Goal: Find specific page/section: Find specific page/section

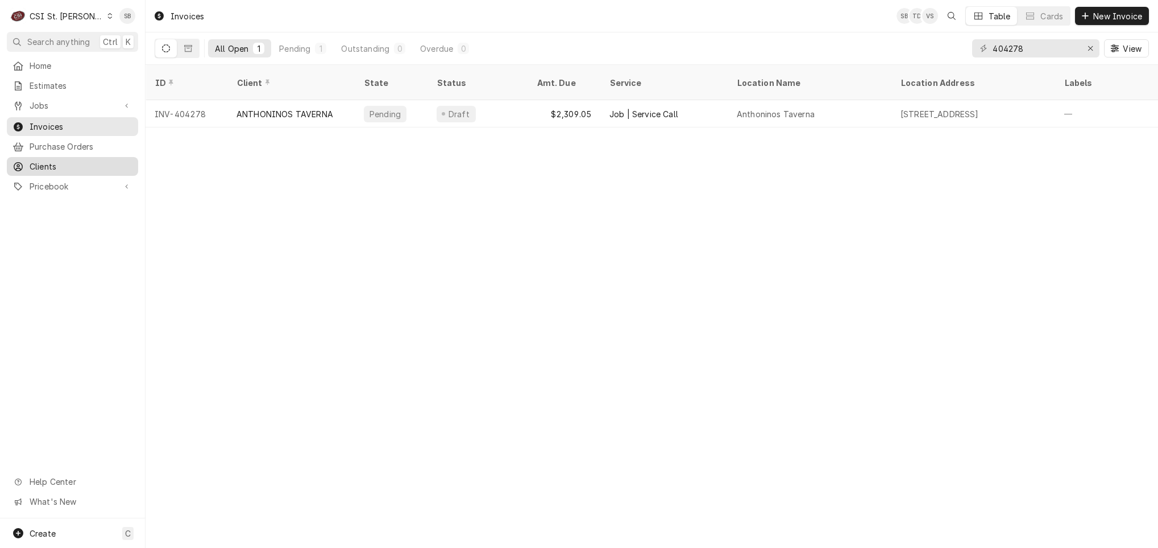
click at [77, 161] on span "Clients" at bounding box center [81, 166] width 103 height 12
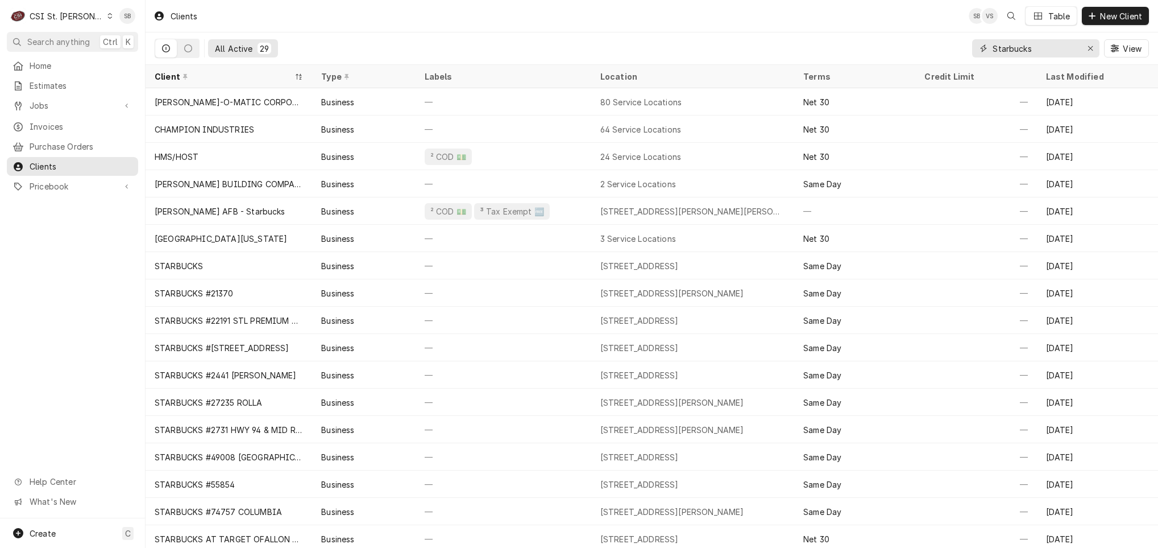
click at [772, 48] on input "Starbucks" at bounding box center [1035, 48] width 85 height 18
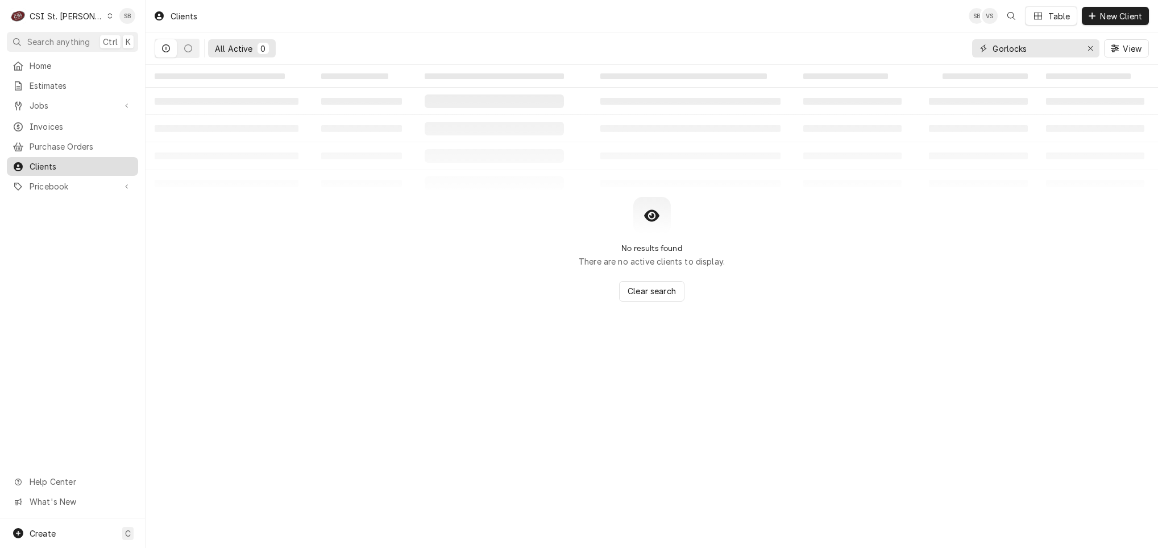
type input "Gorlocks"
click at [55, 160] on span "Clients" at bounding box center [81, 166] width 103 height 12
drag, startPoint x: 1013, startPoint y: 48, endPoint x: 1009, endPoint y: 43, distance: 7.3
click at [1013, 48] on input "Gorlocks" at bounding box center [1035, 48] width 85 height 18
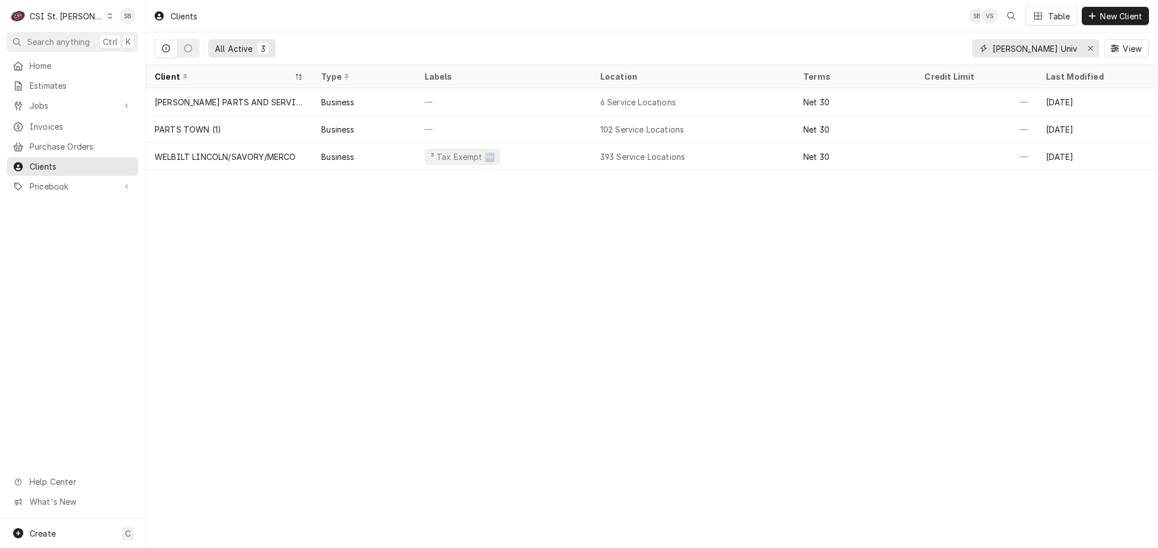
click at [1044, 45] on input "[PERSON_NAME] Univers" at bounding box center [1035, 48] width 85 height 18
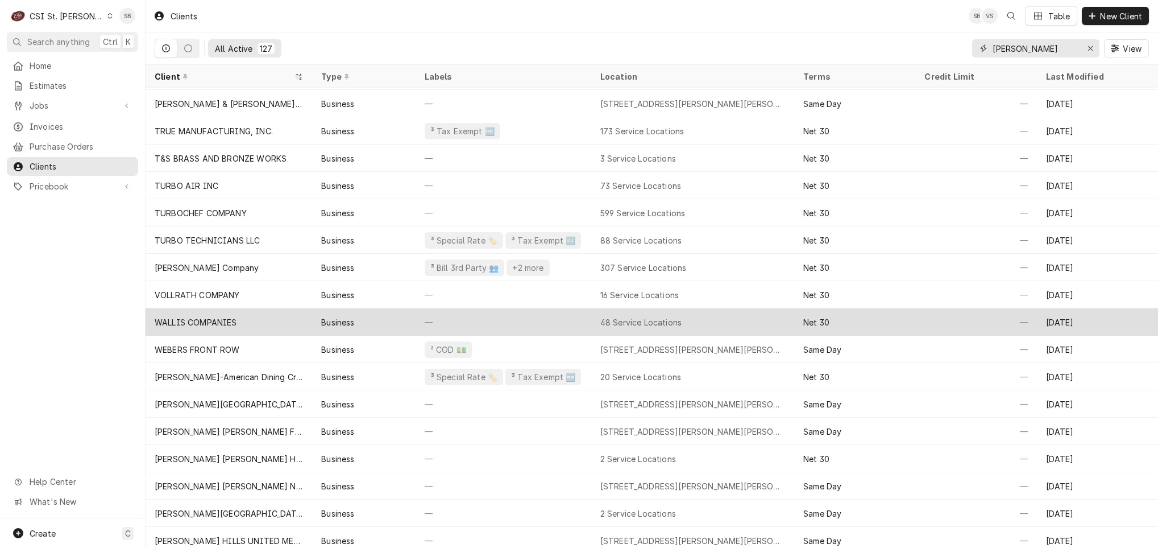
scroll to position [2678, 0]
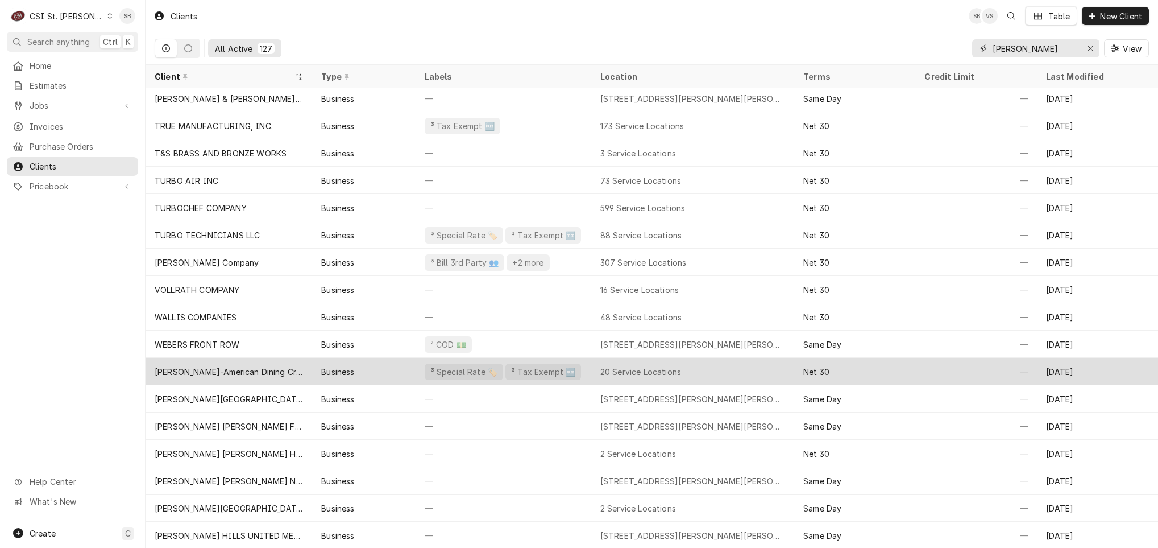
type input "[PERSON_NAME]"
click at [223, 367] on div "[PERSON_NAME]-American Dining Creations" at bounding box center [229, 372] width 148 height 12
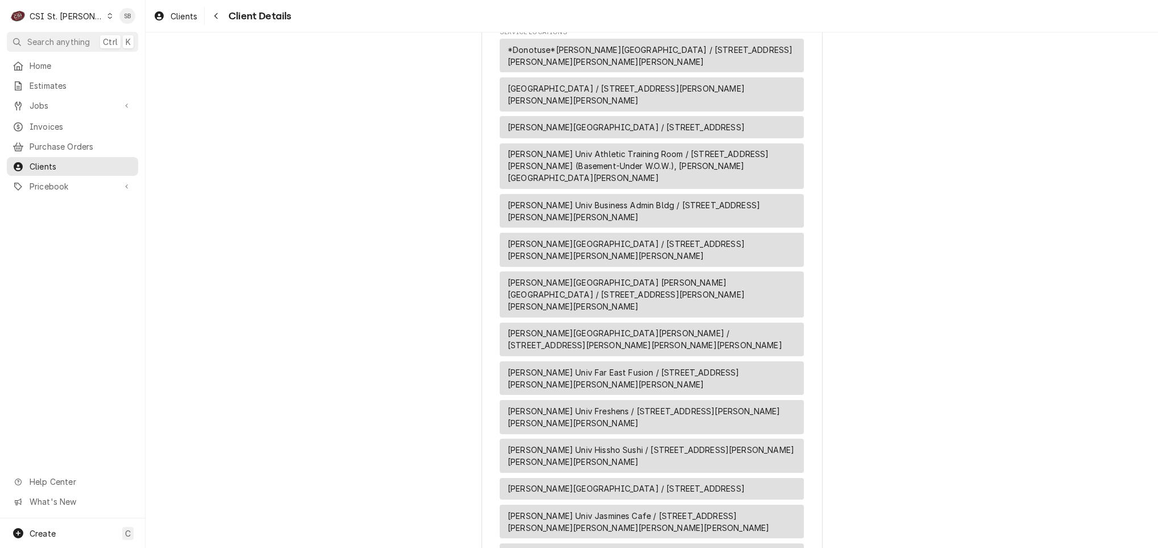
scroll to position [853, 0]
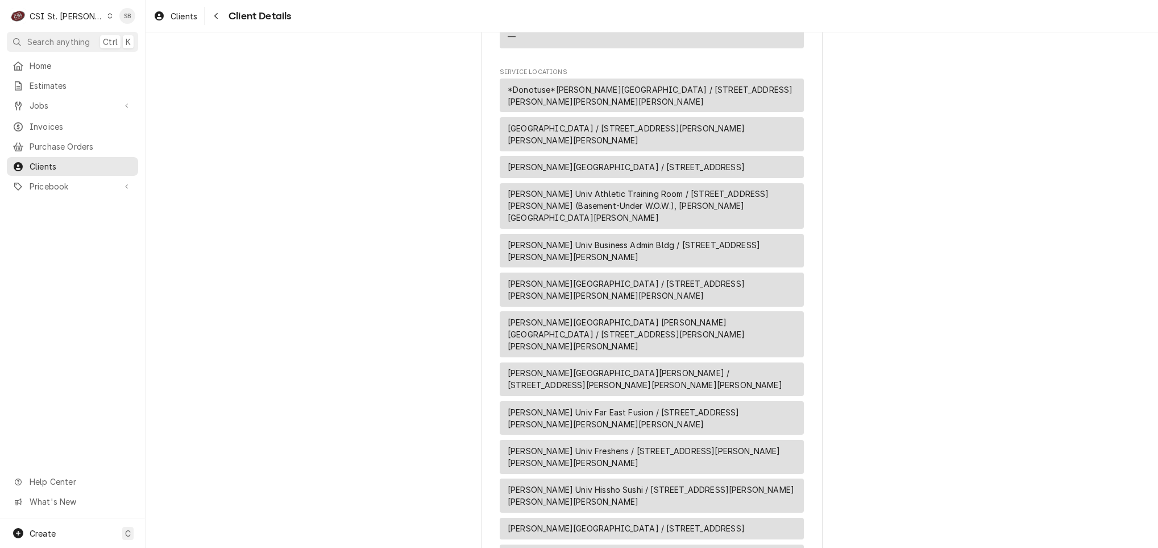
click at [662, 401] on div "[PERSON_NAME] Univ Far East Fusion / [STREET_ADDRESS][PERSON_NAME][PERSON_NAME]…" at bounding box center [652, 418] width 304 height 34
click at [600, 277] on span "[PERSON_NAME][GEOGRAPHIC_DATA] / [STREET_ADDRESS][PERSON_NAME][PERSON_NAME][PER…" at bounding box center [652, 289] width 288 height 24
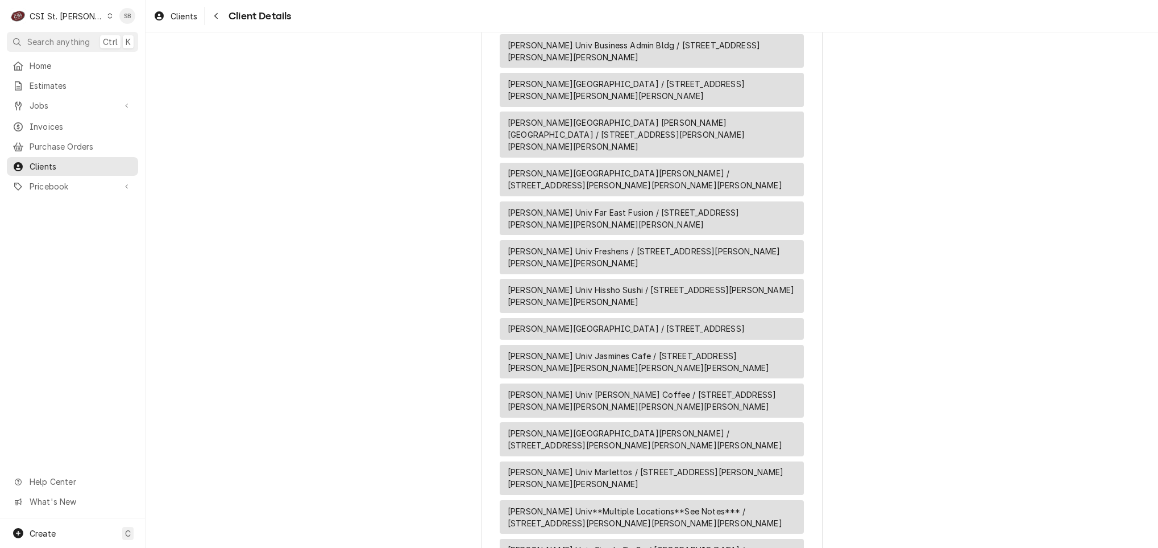
scroll to position [1288, 0]
